Goal: Find specific page/section: Find specific page/section

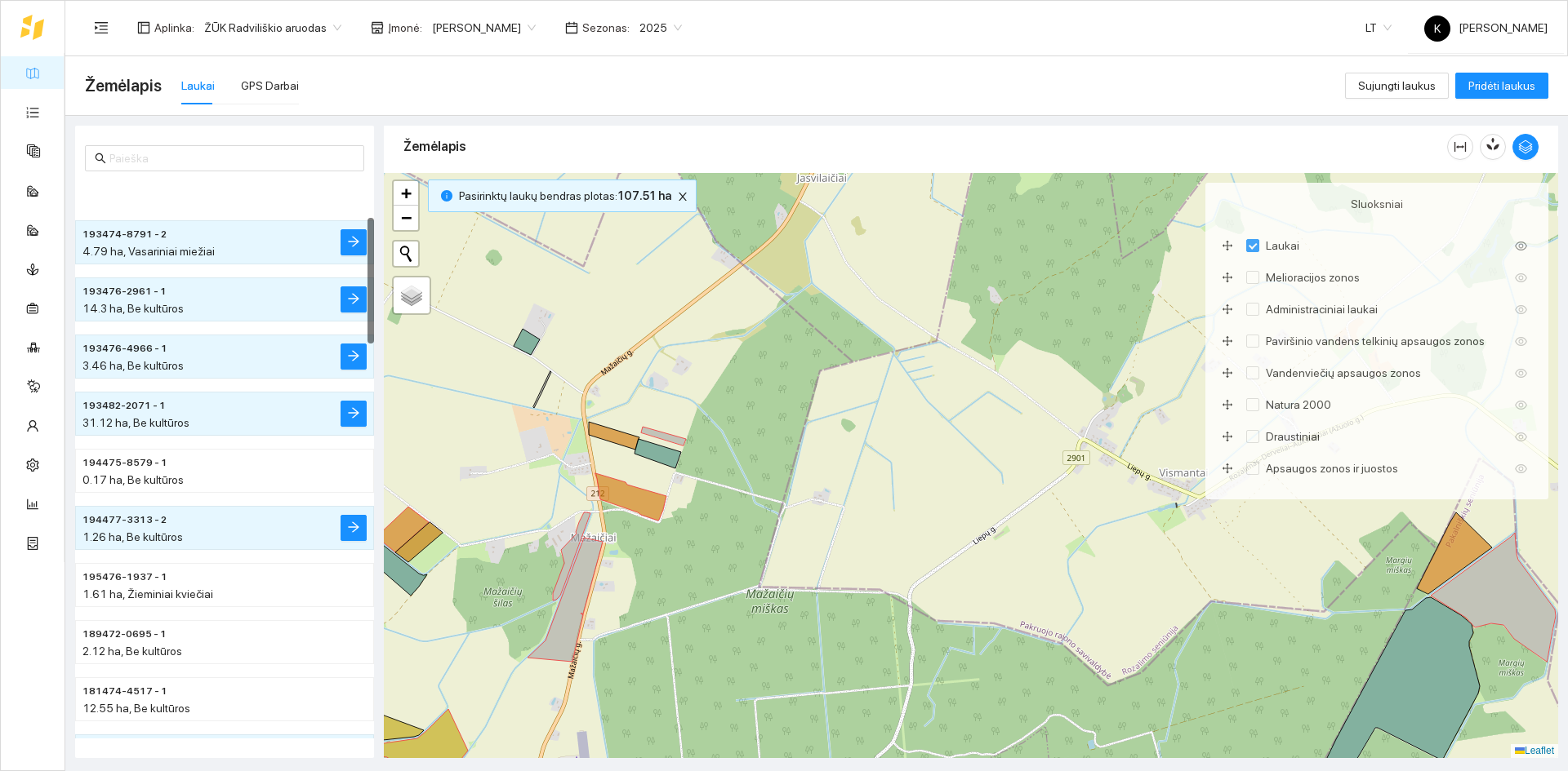
scroll to position [163, 0]
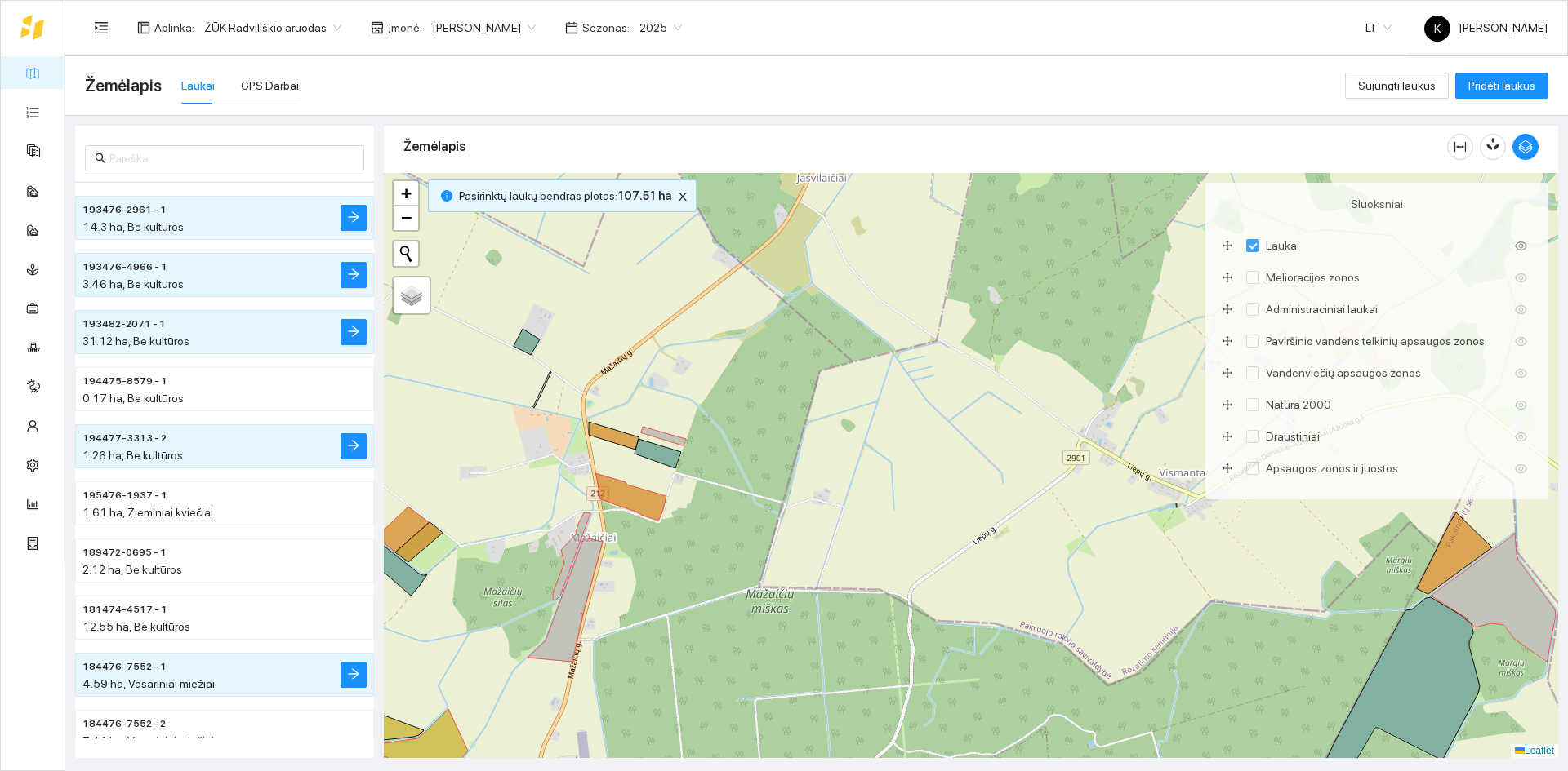
click at [146, 435] on span "194477-3313 - 2" at bounding box center [124, 439] width 84 height 16
click at [146, 437] on span "194477-3313 - 2" at bounding box center [124, 439] width 84 height 16
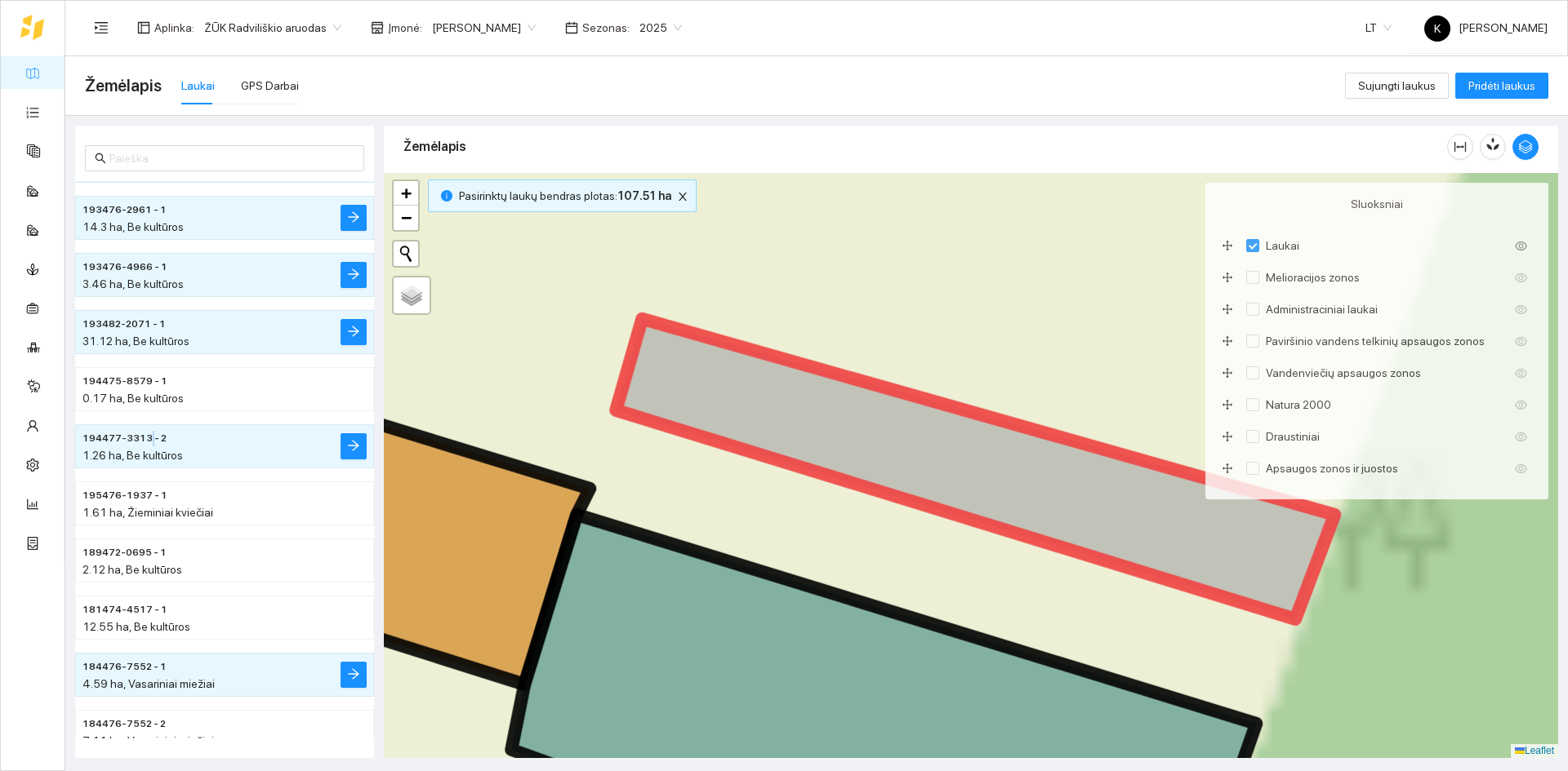
click at [146, 437] on span "194477-3313 - 2" at bounding box center [124, 439] width 84 height 16
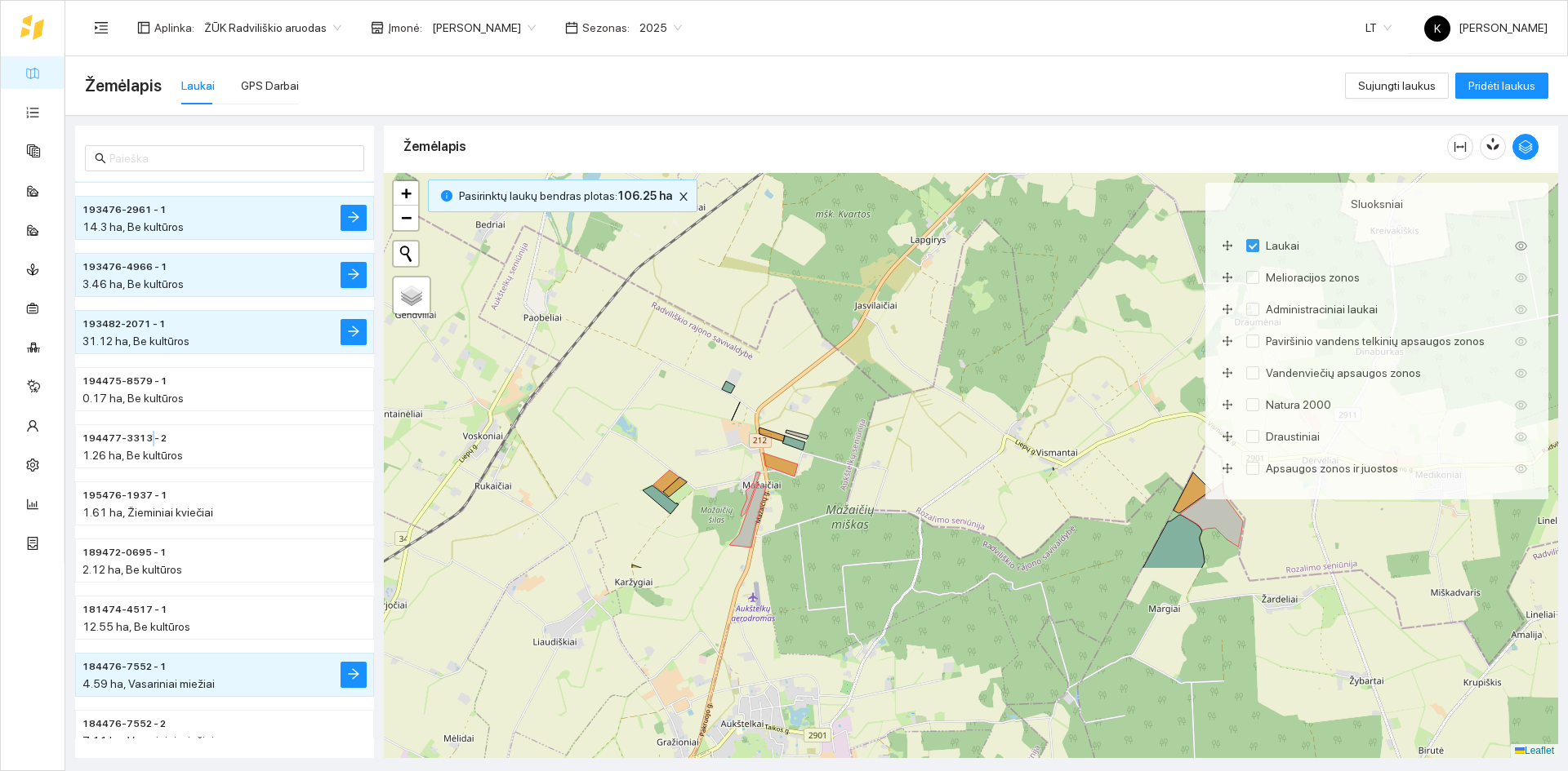
drag, startPoint x: 726, startPoint y: 690, endPoint x: 725, endPoint y: 441, distance: 249.0
click at [725, 441] on div "+ − Nieko nerasta. Bandykite dar kartą. Žemėlapis Palydovas Leaflet" at bounding box center [971, 465] width 1175 height 585
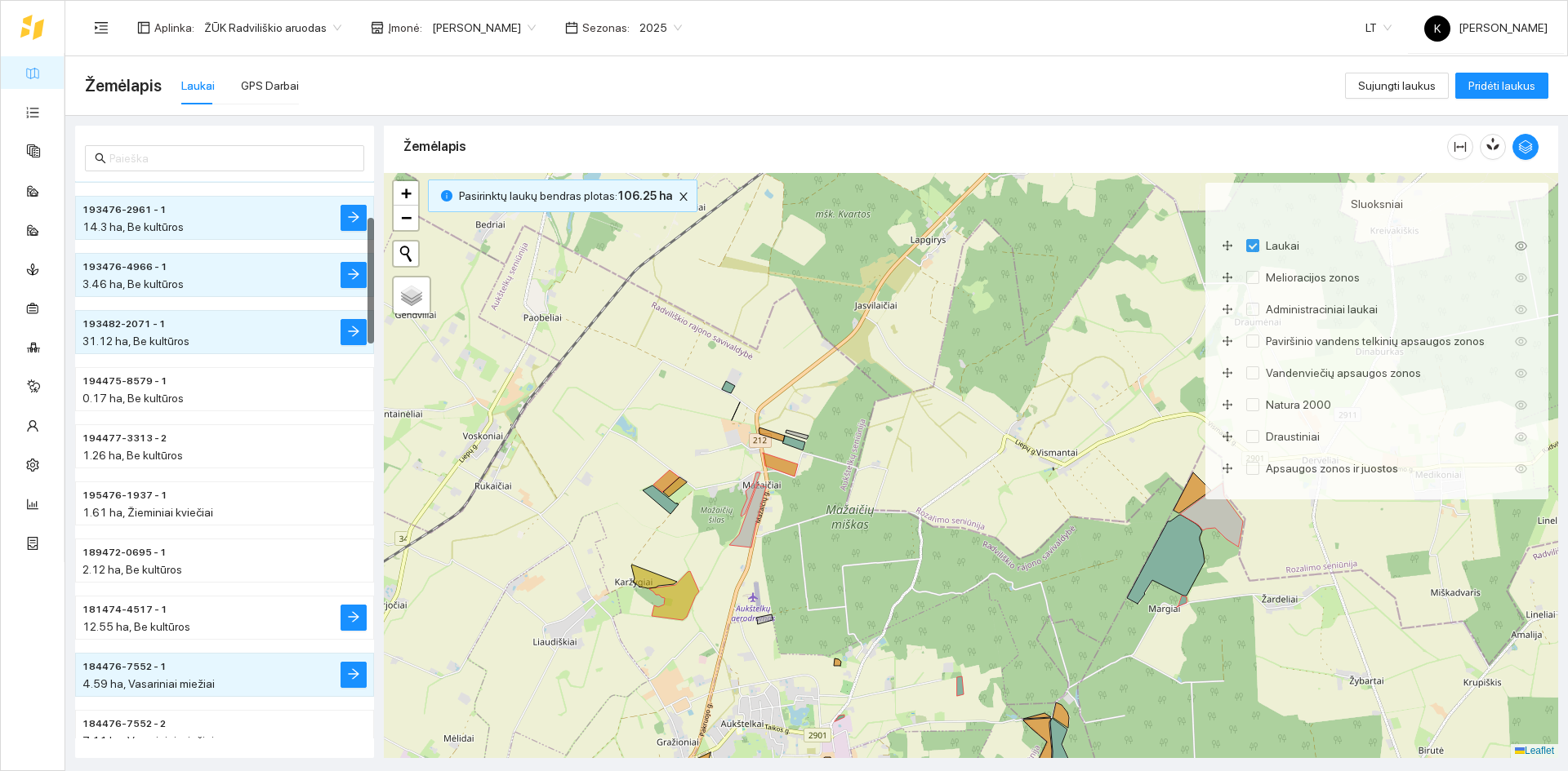
click at [131, 608] on span "181474-4517 - 1" at bounding box center [124, 610] width 84 height 16
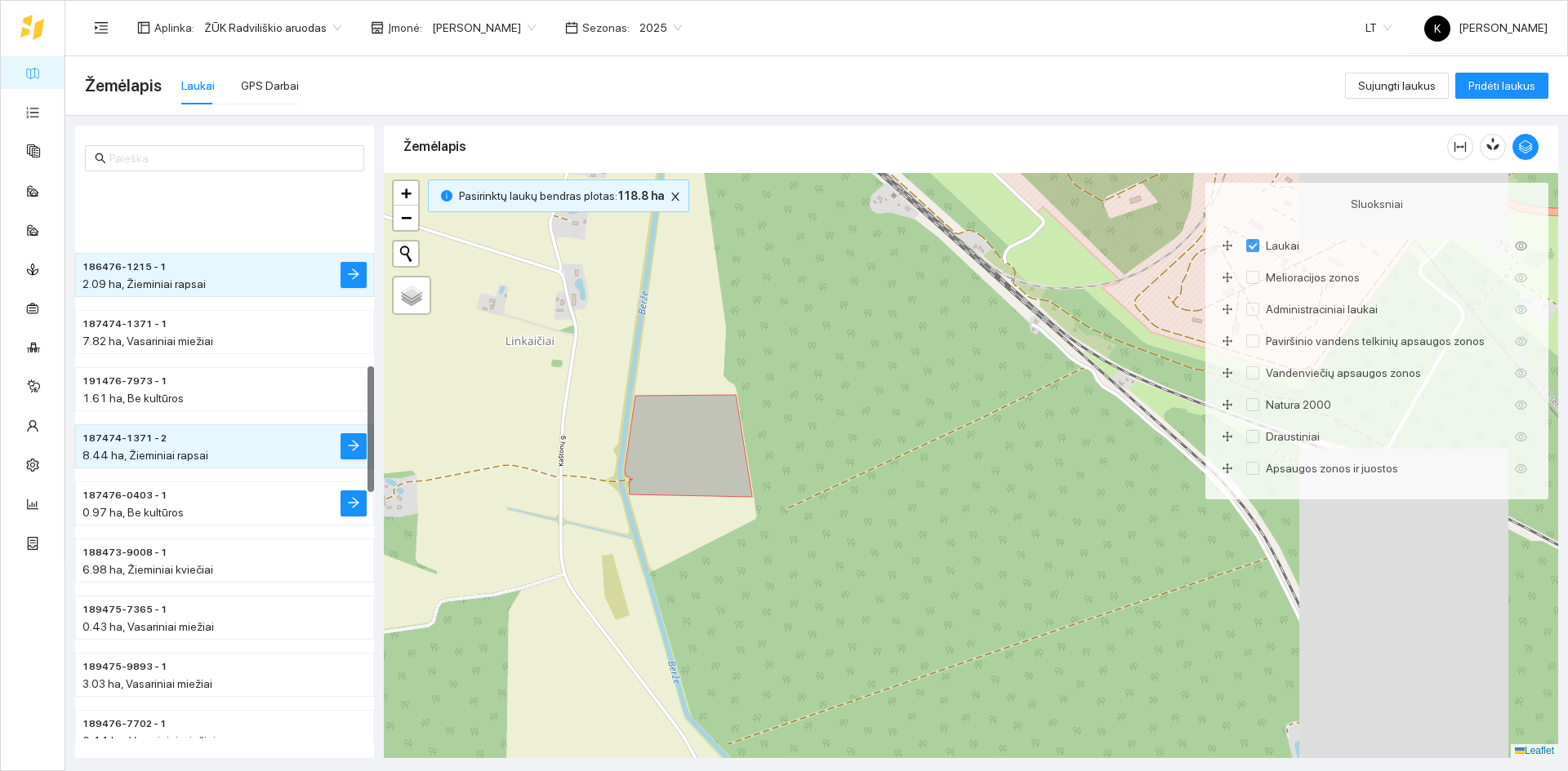
scroll to position [817, 0]
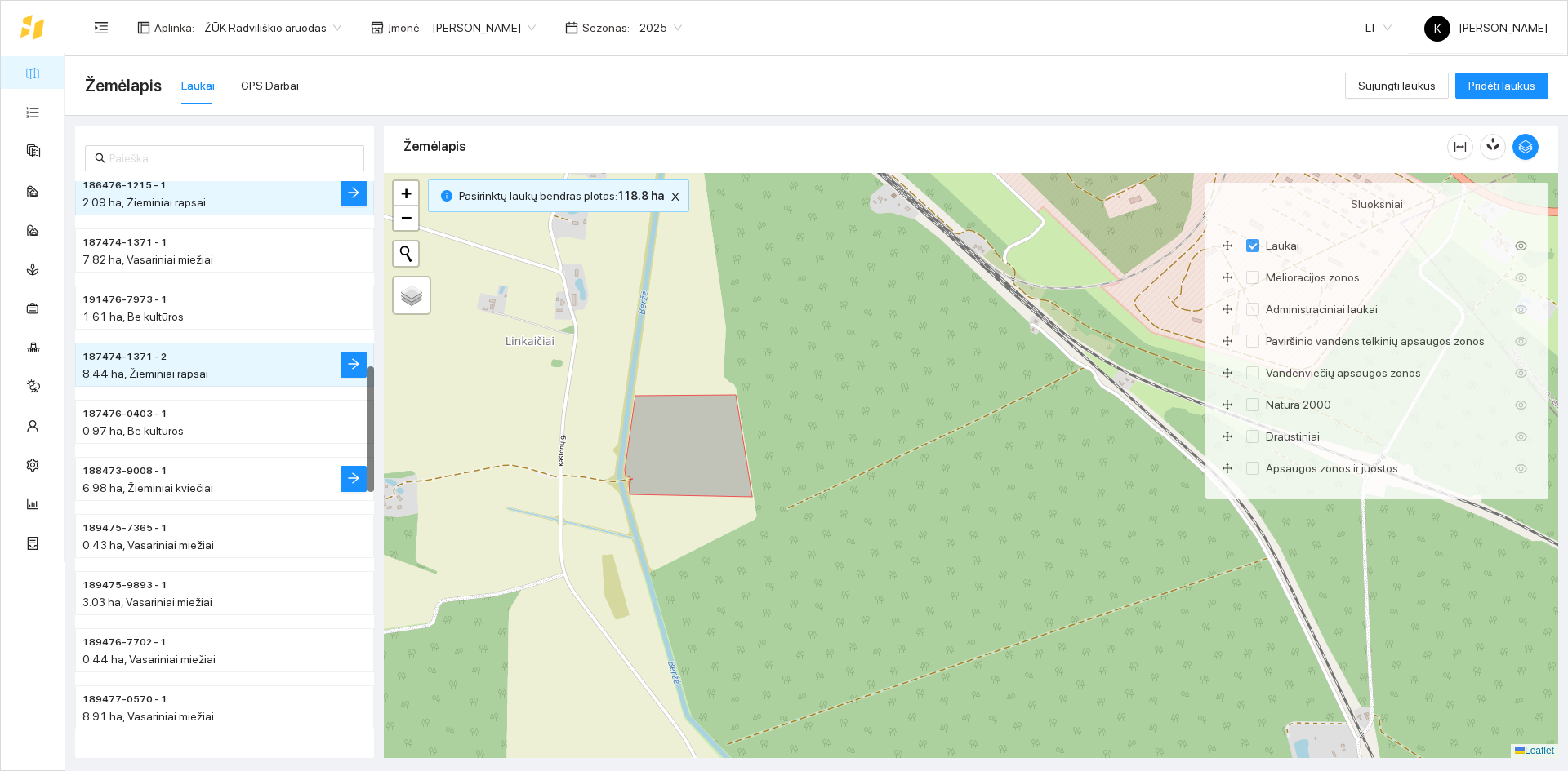
click at [136, 465] on span "188473-9008 - 1" at bounding box center [124, 472] width 84 height 16
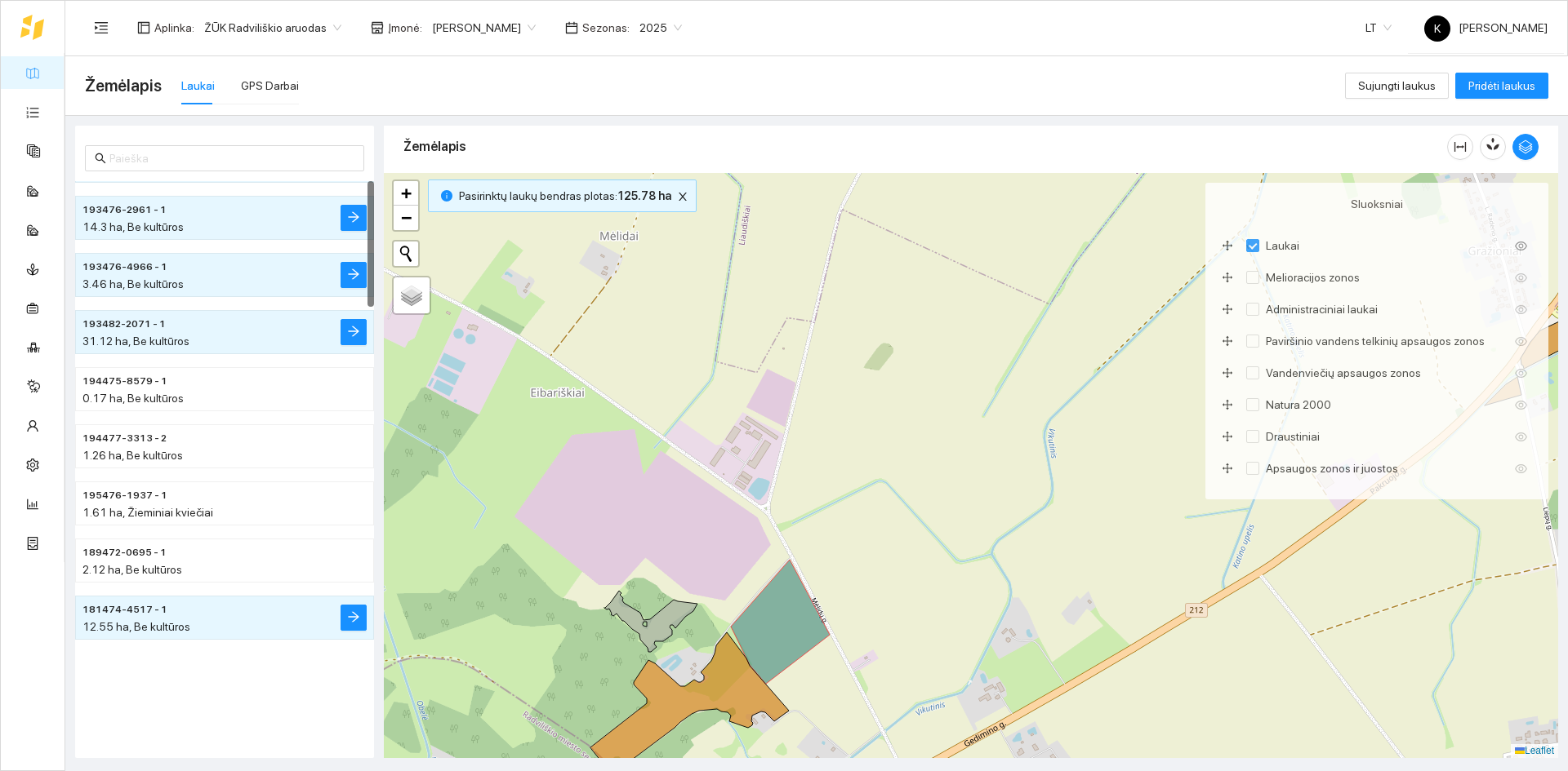
scroll to position [0, 0]
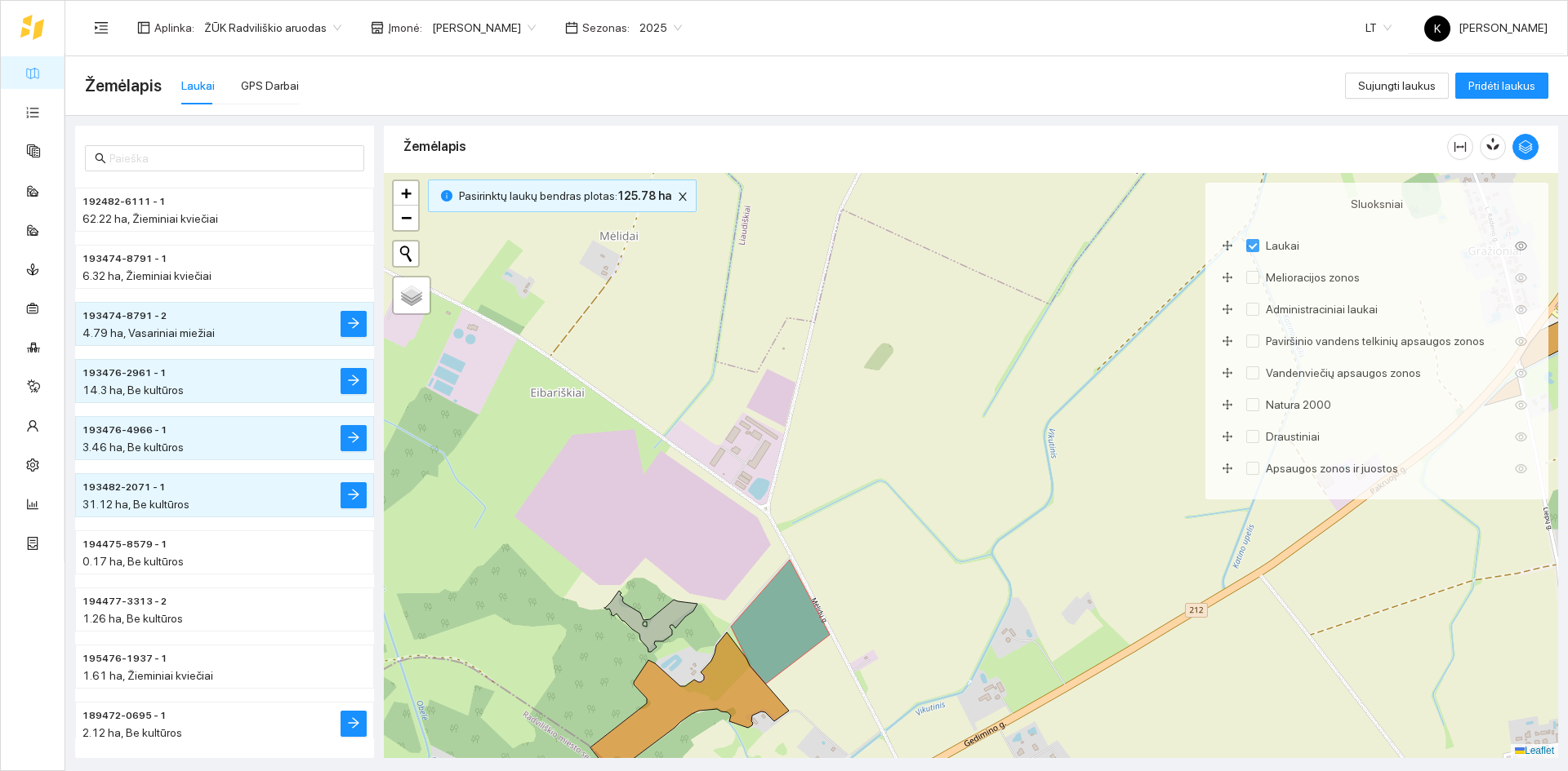
drag, startPoint x: 174, startPoint y: 722, endPoint x: 179, endPoint y: 711, distance: 12.1
click at [179, 711] on h4 "189472-0695 - 1" at bounding box center [192, 715] width 219 height 18
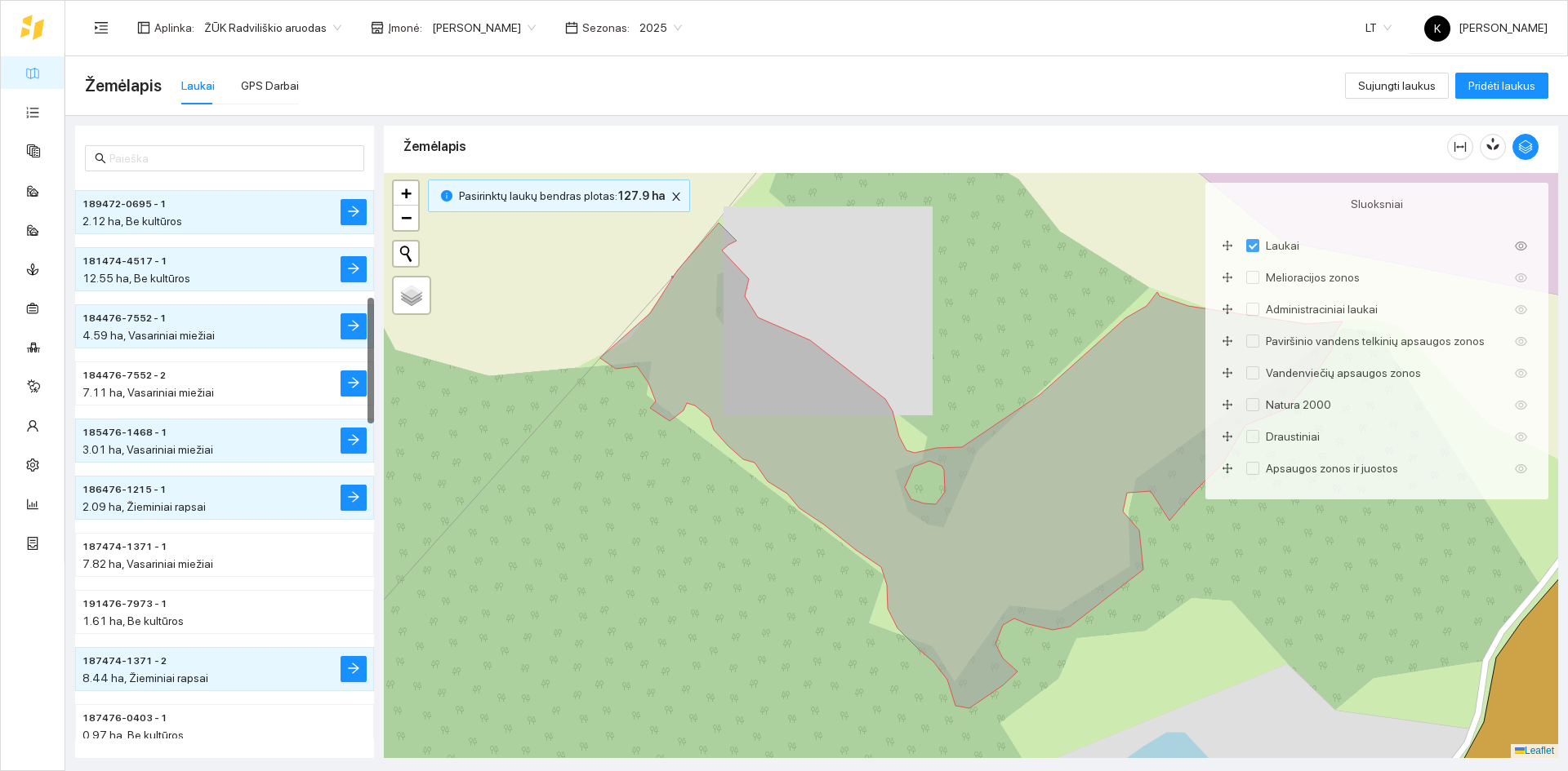
scroll to position [430, 0]
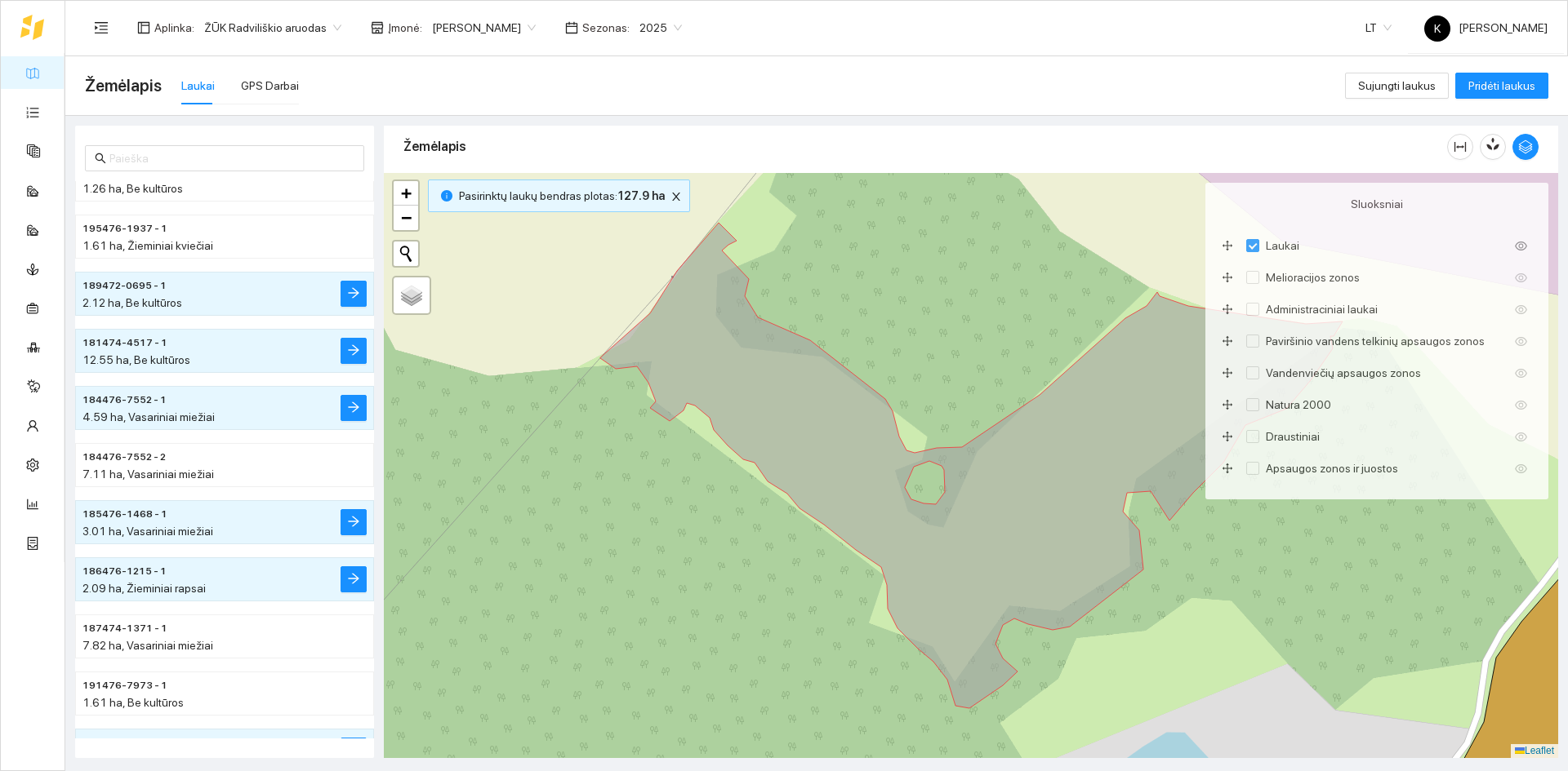
click at [137, 283] on span "189472-0695 - 1" at bounding box center [124, 286] width 84 height 16
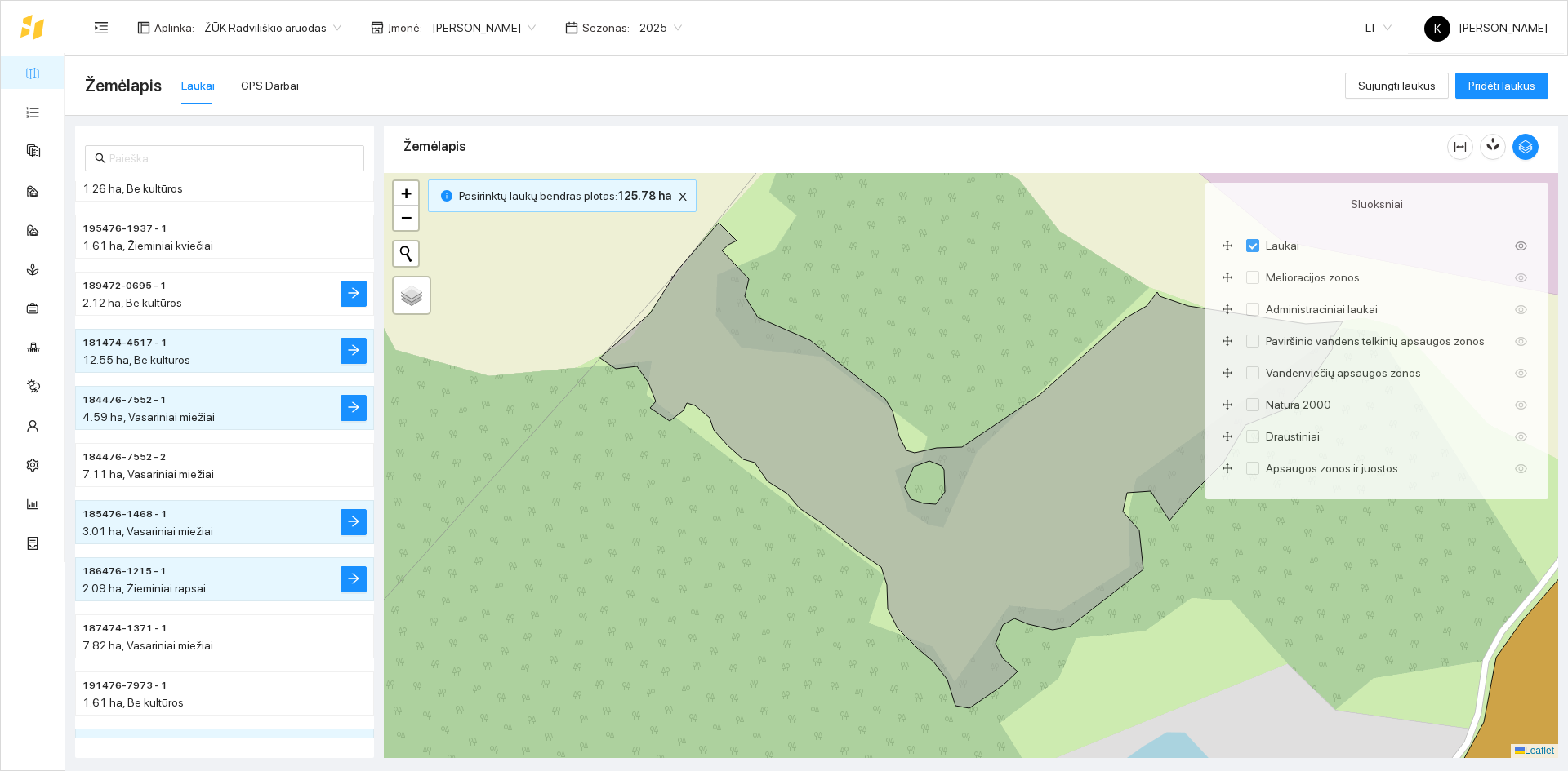
click at [137, 283] on span "189472-0695 - 1" at bounding box center [124, 286] width 84 height 16
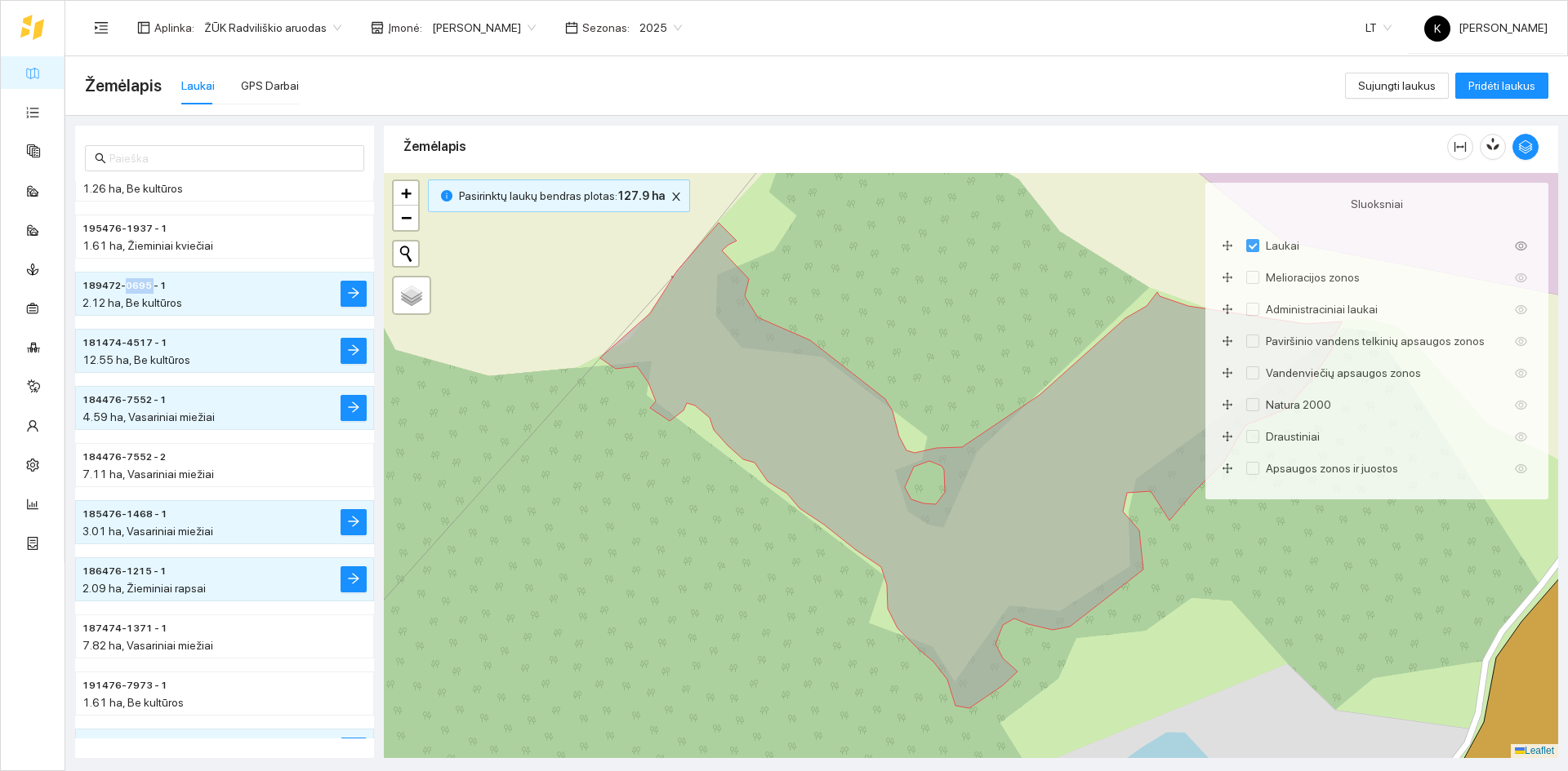
click at [137, 283] on span "189472-0695 - 1" at bounding box center [124, 286] width 84 height 16
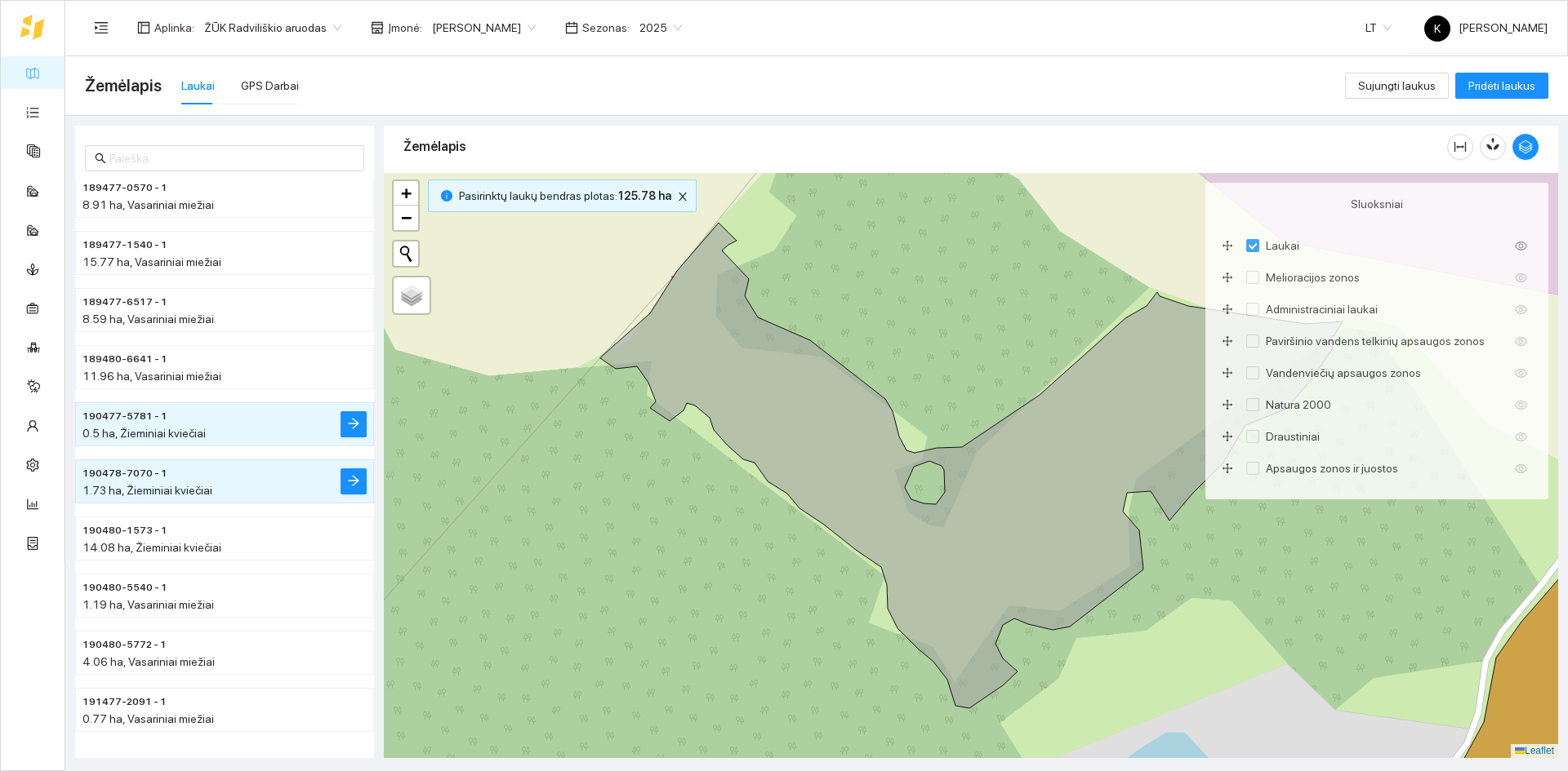
scroll to position [1165, 0]
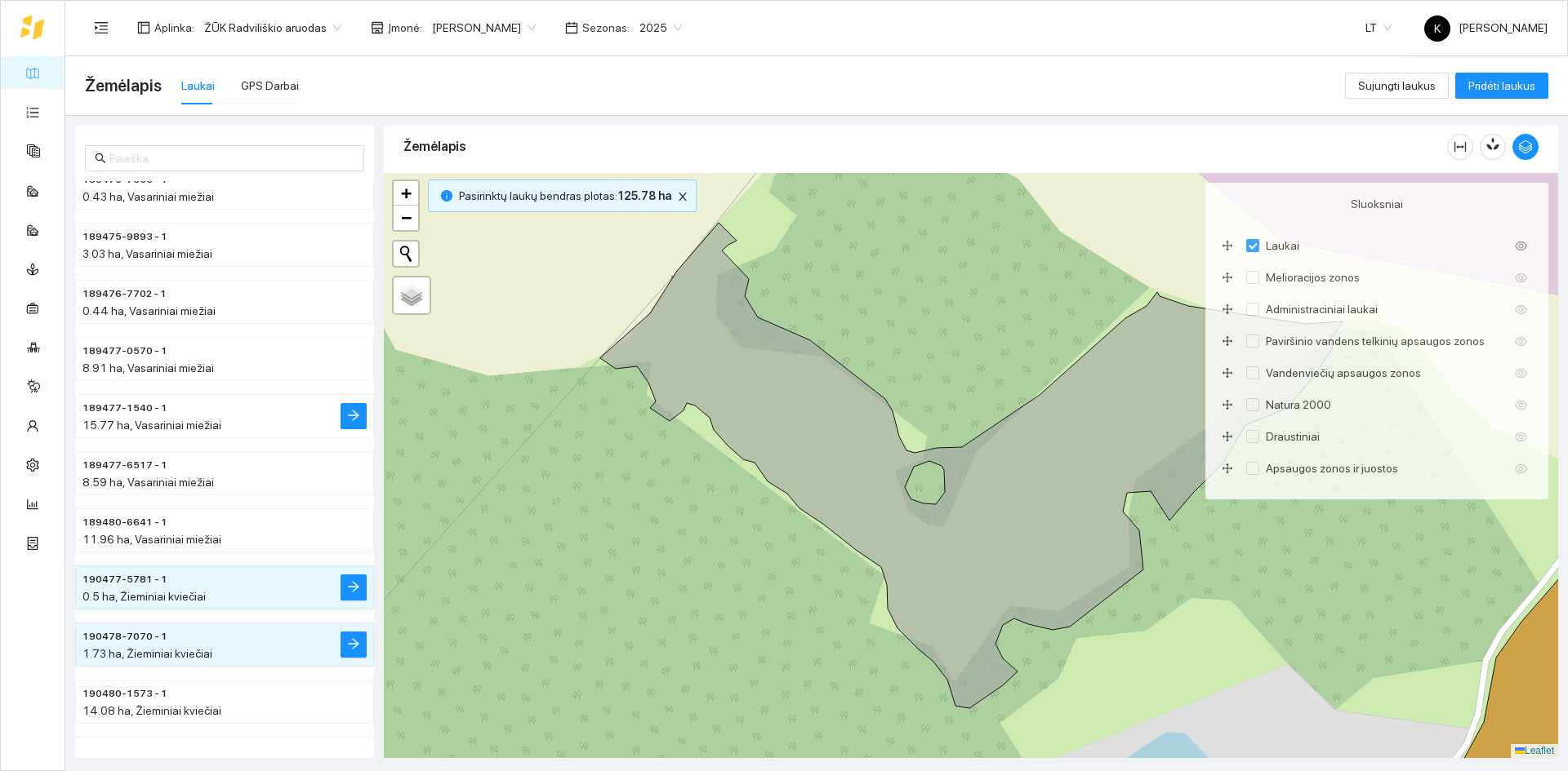
click at [135, 406] on span "189477-1540 - 1" at bounding box center [124, 408] width 84 height 16
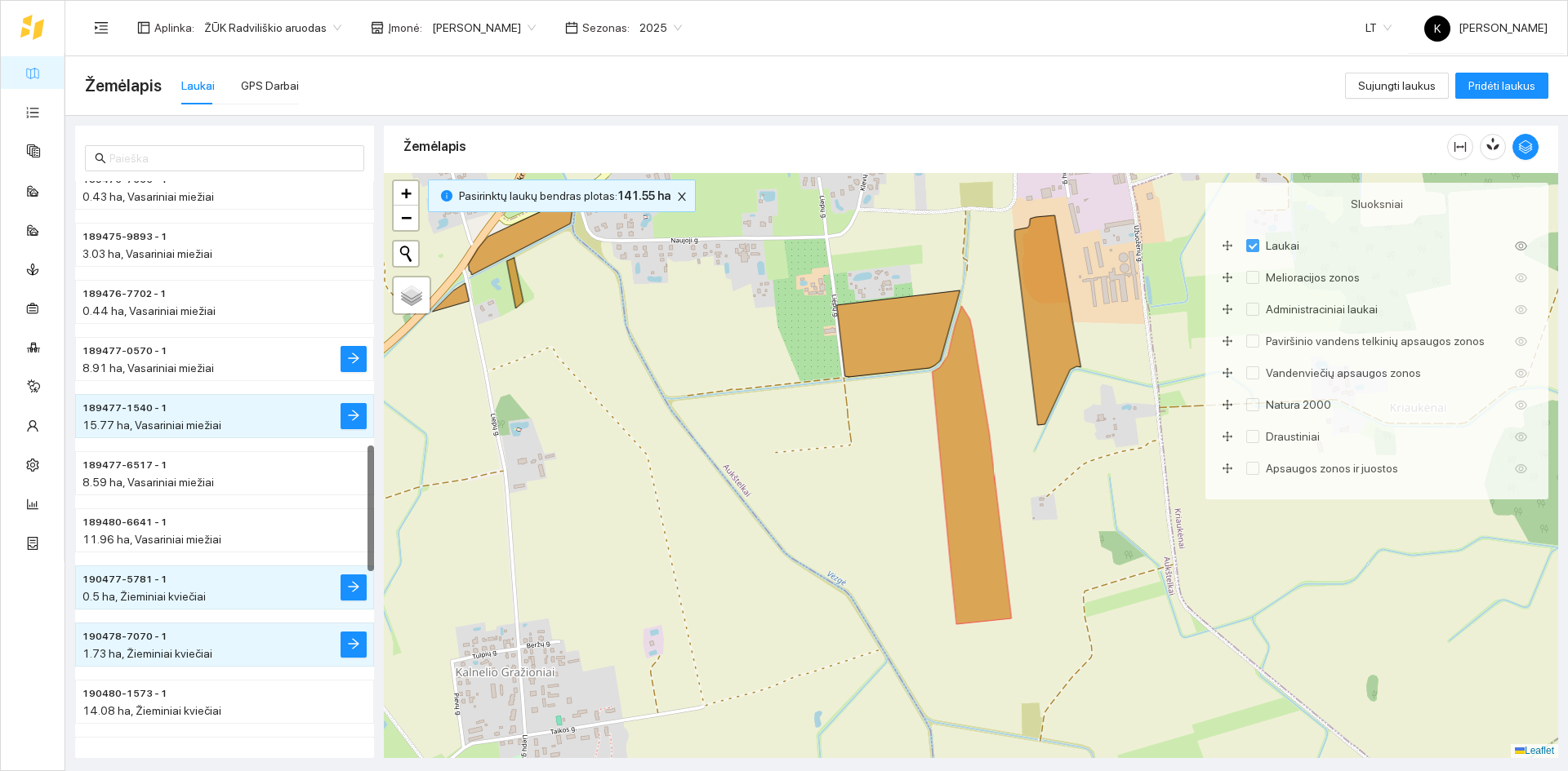
click at [98, 352] on span "189477-0570 - 1" at bounding box center [124, 352] width 84 height 16
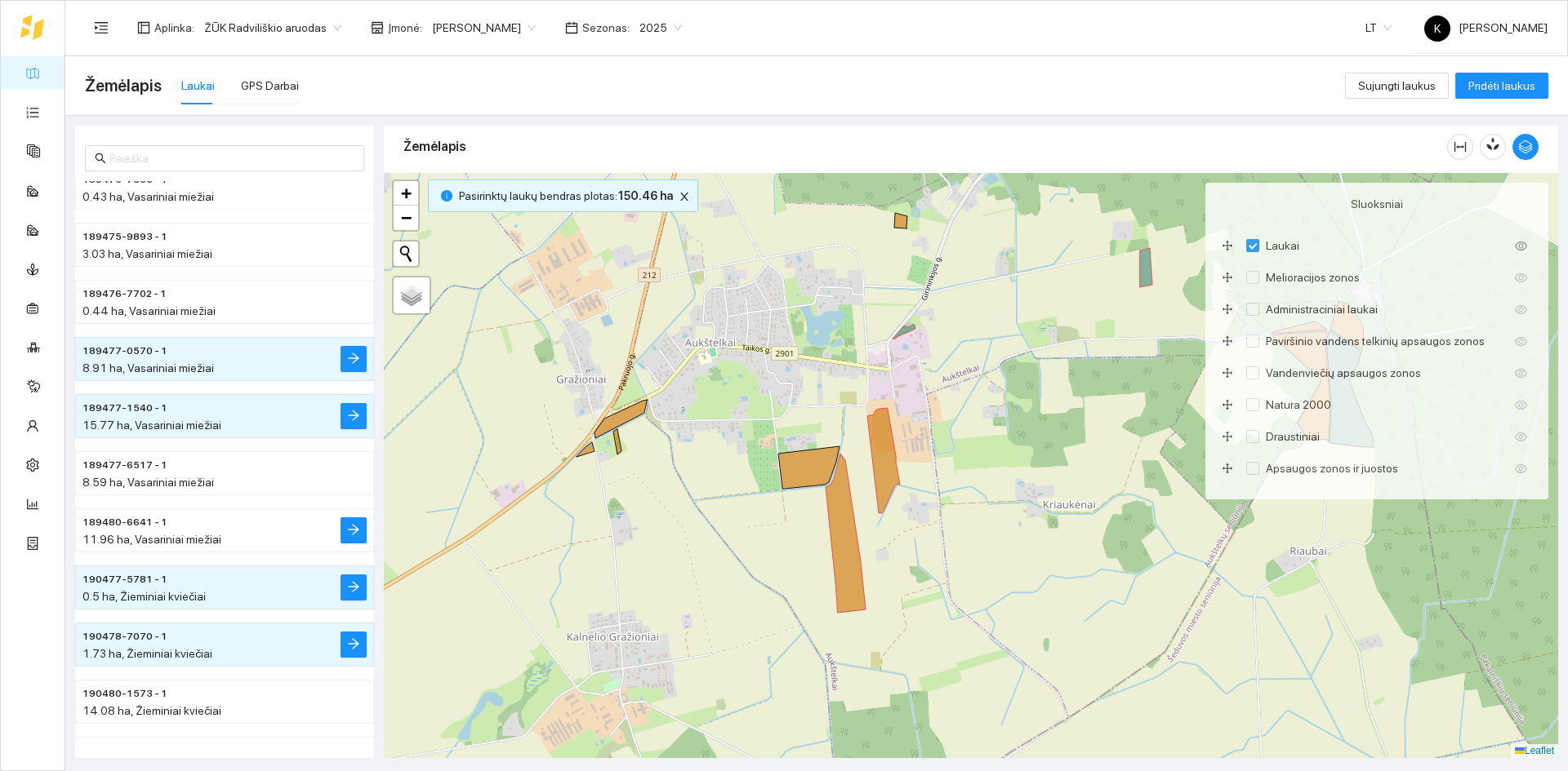
click at [126, 521] on span "189480-6641 - 1" at bounding box center [124, 523] width 84 height 16
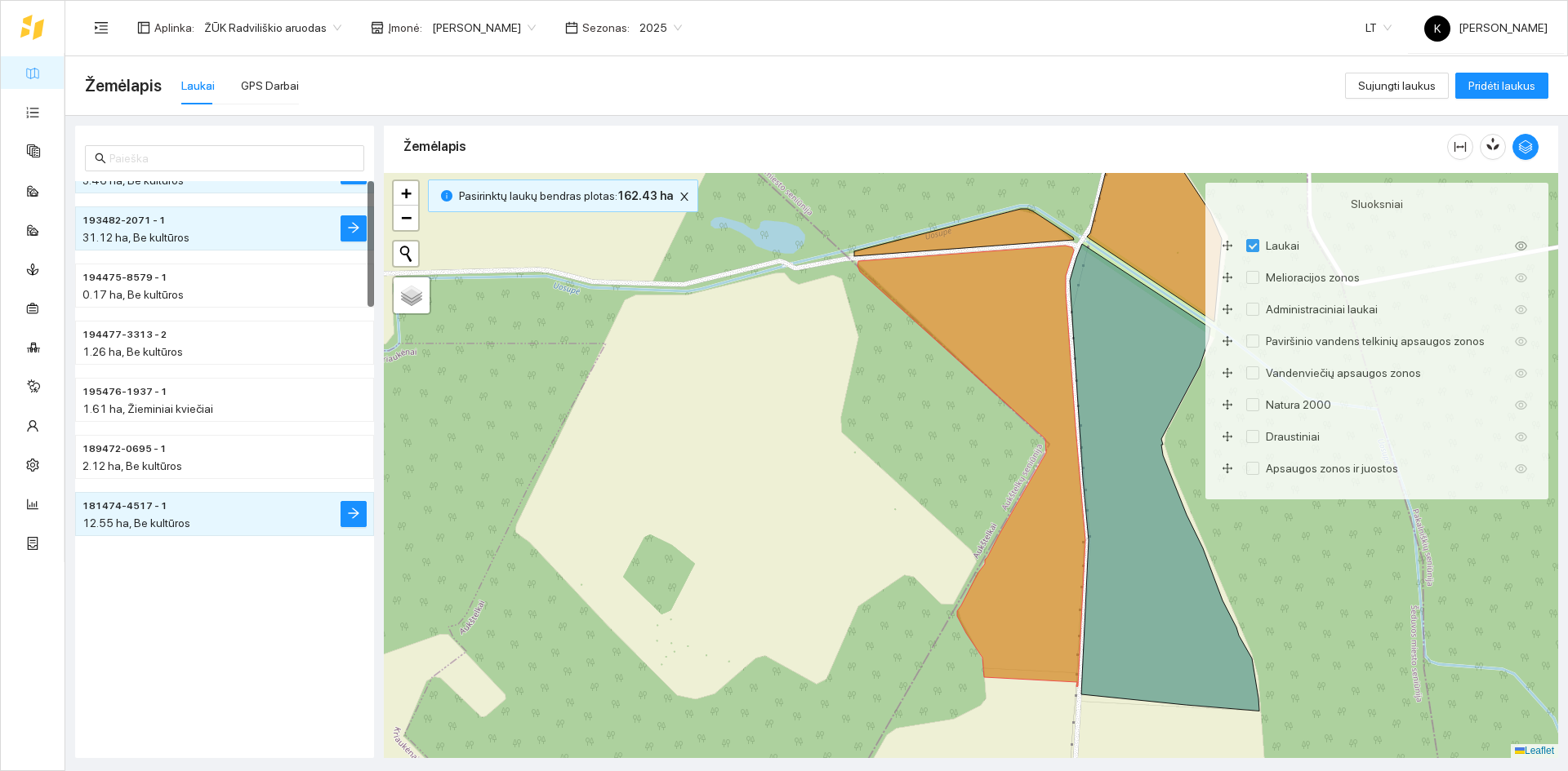
scroll to position [0, 0]
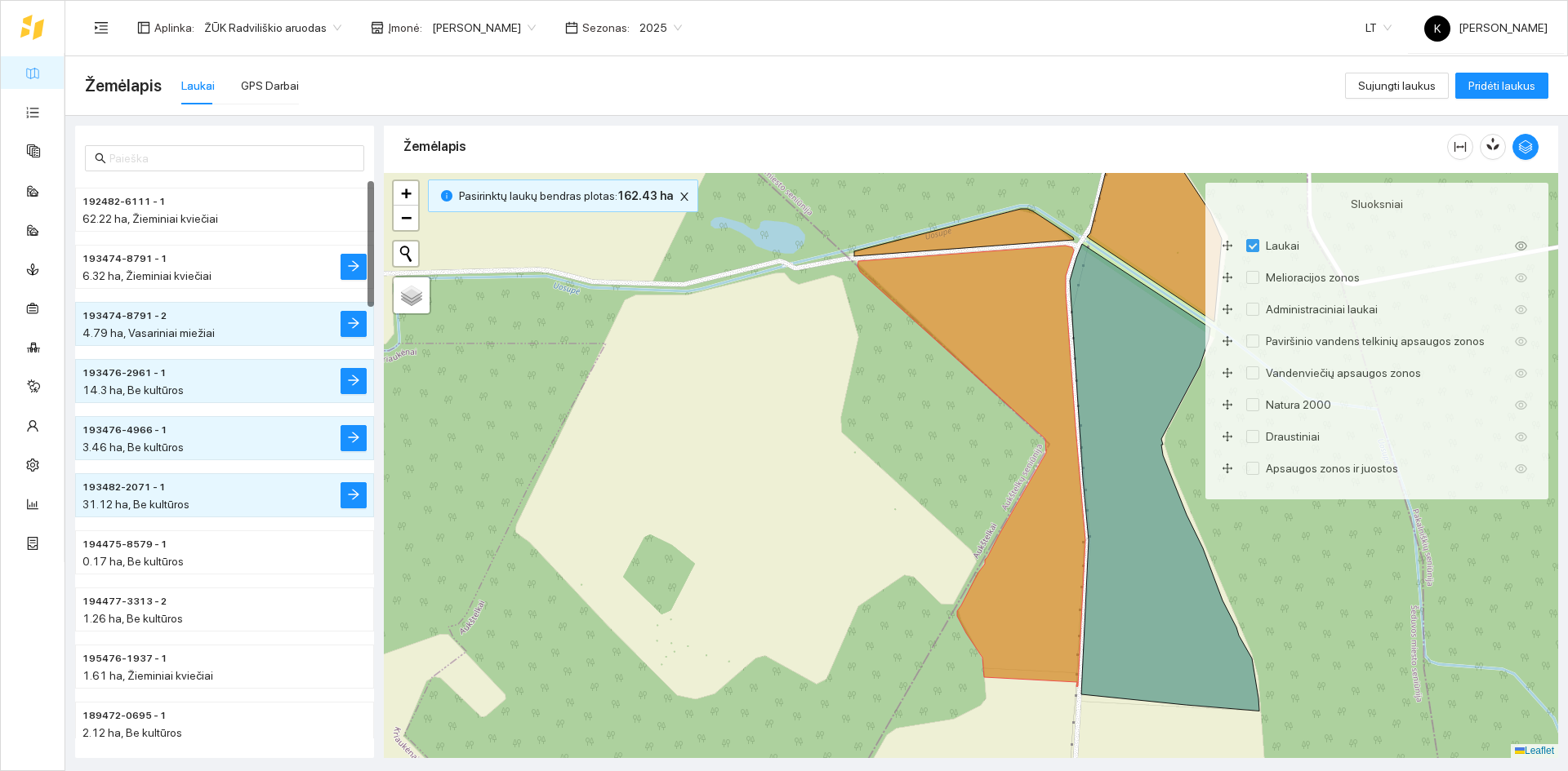
click at [140, 254] on span "193474-8791 - 1" at bounding box center [124, 259] width 84 height 16
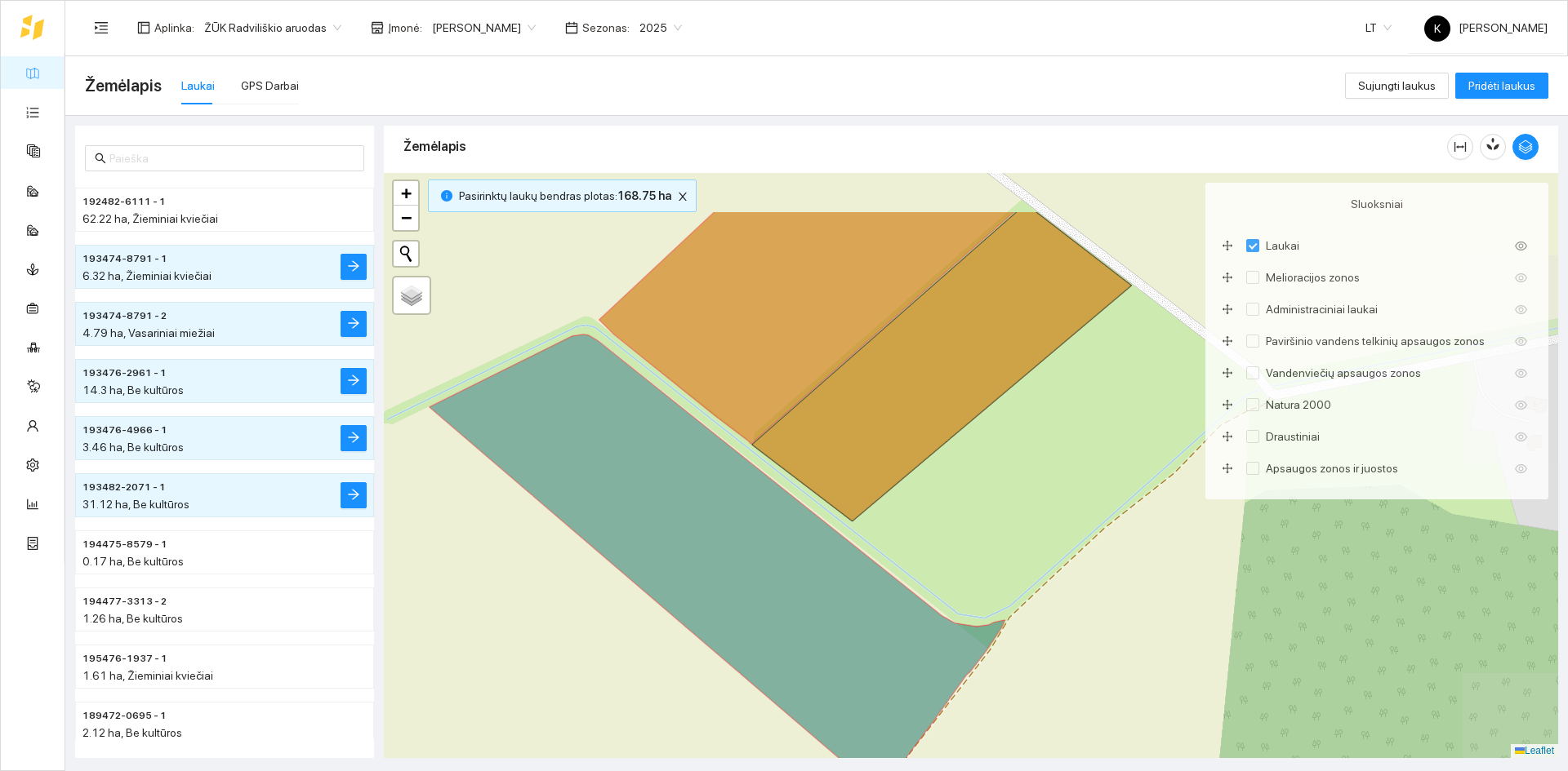
drag, startPoint x: 719, startPoint y: 440, endPoint x: 465, endPoint y: 538, distance: 272.2
click at [465, 538] on div "+ − Nieko nerasta. Bandykite dar kartą. Žemėlapis Palydovas Leaflet" at bounding box center [971, 465] width 1175 height 585
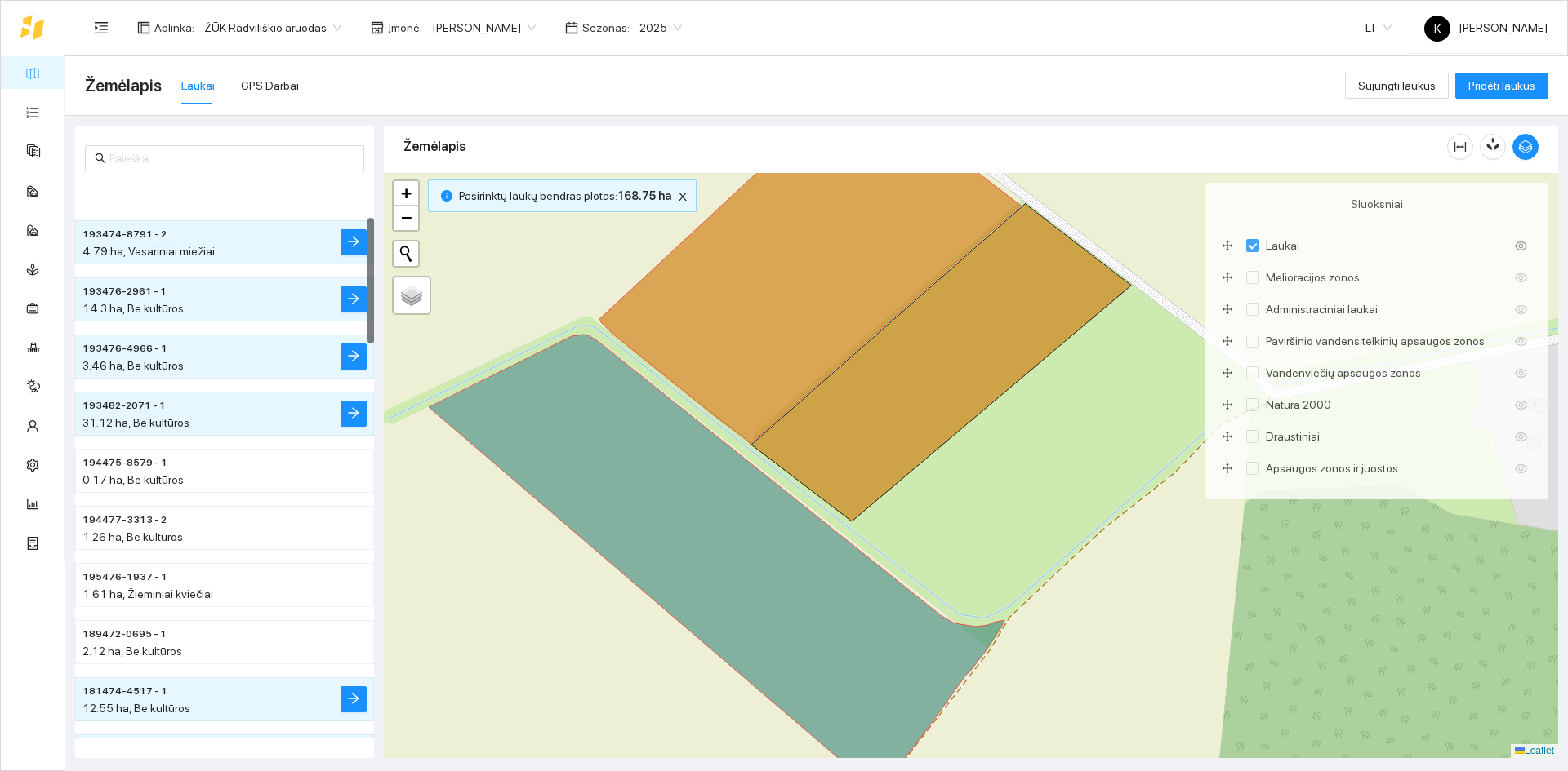
scroll to position [245, 0]
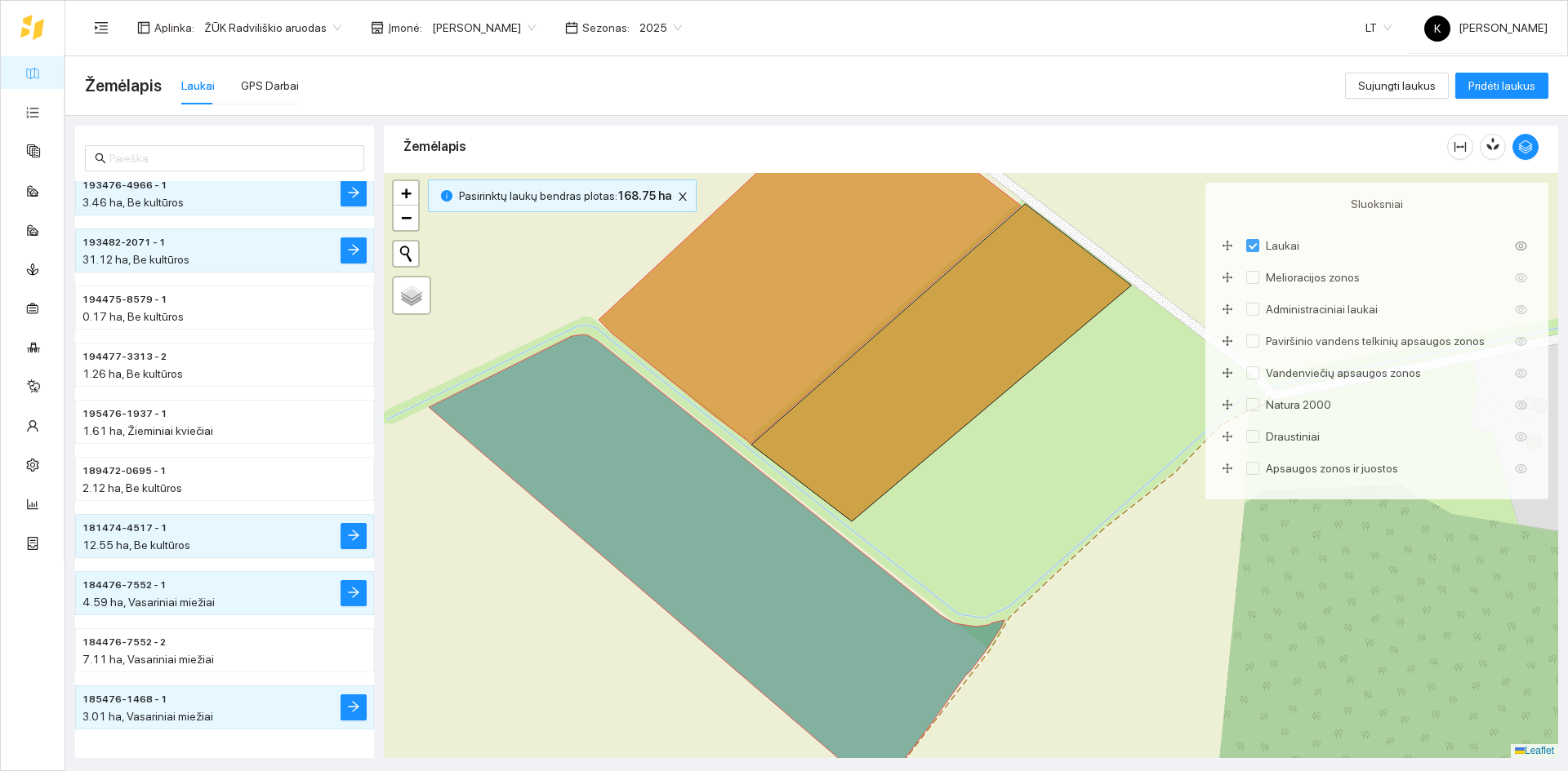
click at [140, 698] on span "185476-1468 - 1" at bounding box center [124, 700] width 84 height 16
click at [141, 699] on span "185476-1468 - 1" at bounding box center [124, 700] width 84 height 16
